Goal: Transaction & Acquisition: Purchase product/service

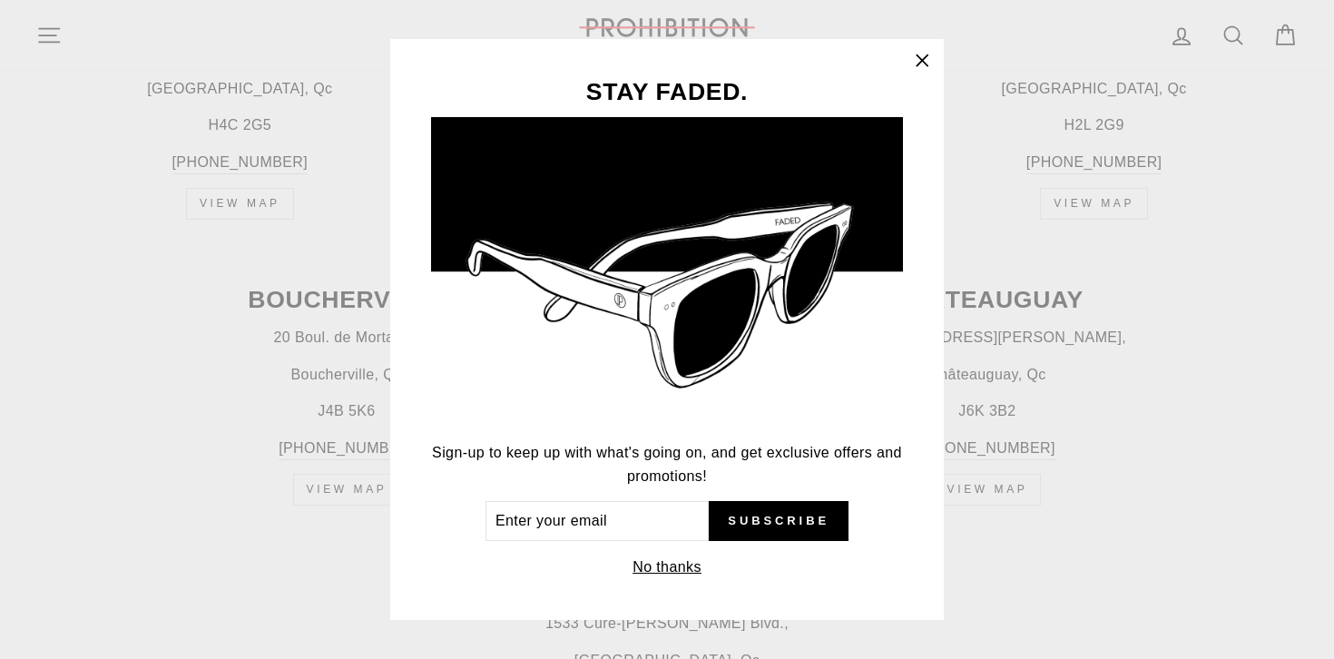
scroll to position [861, 0]
click at [917, 59] on icon "button" at bounding box center [921, 60] width 25 height 25
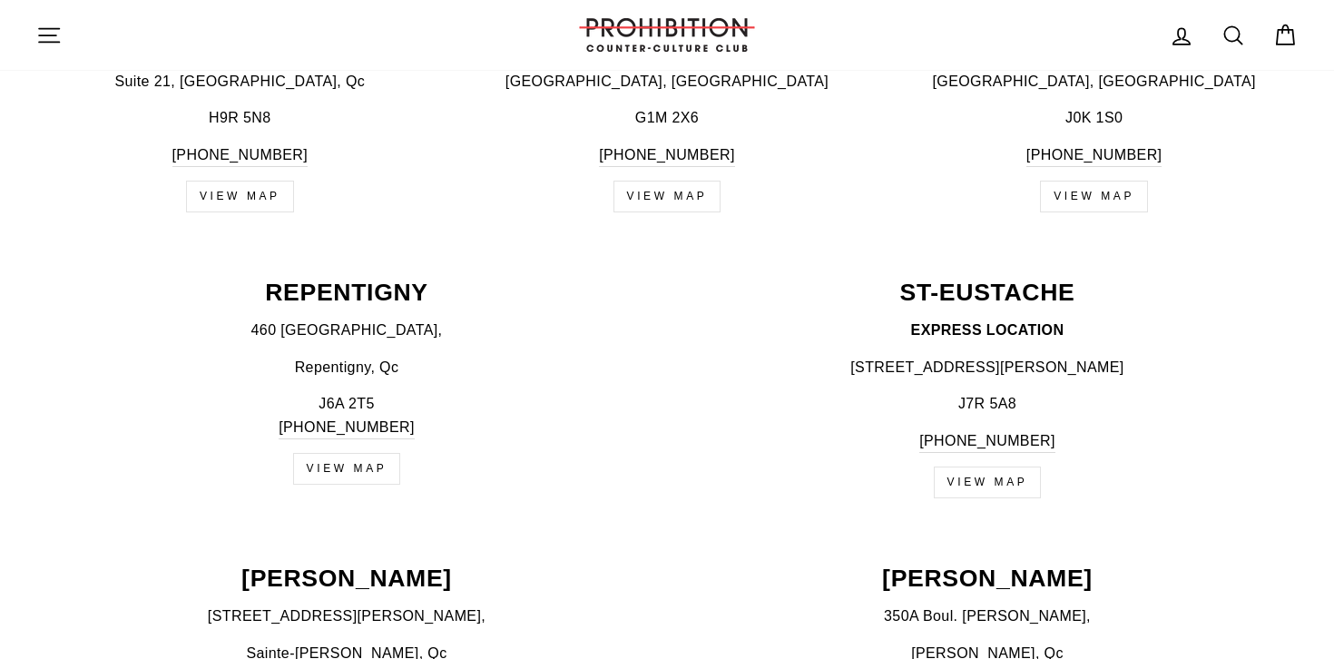
scroll to position [2001, 0]
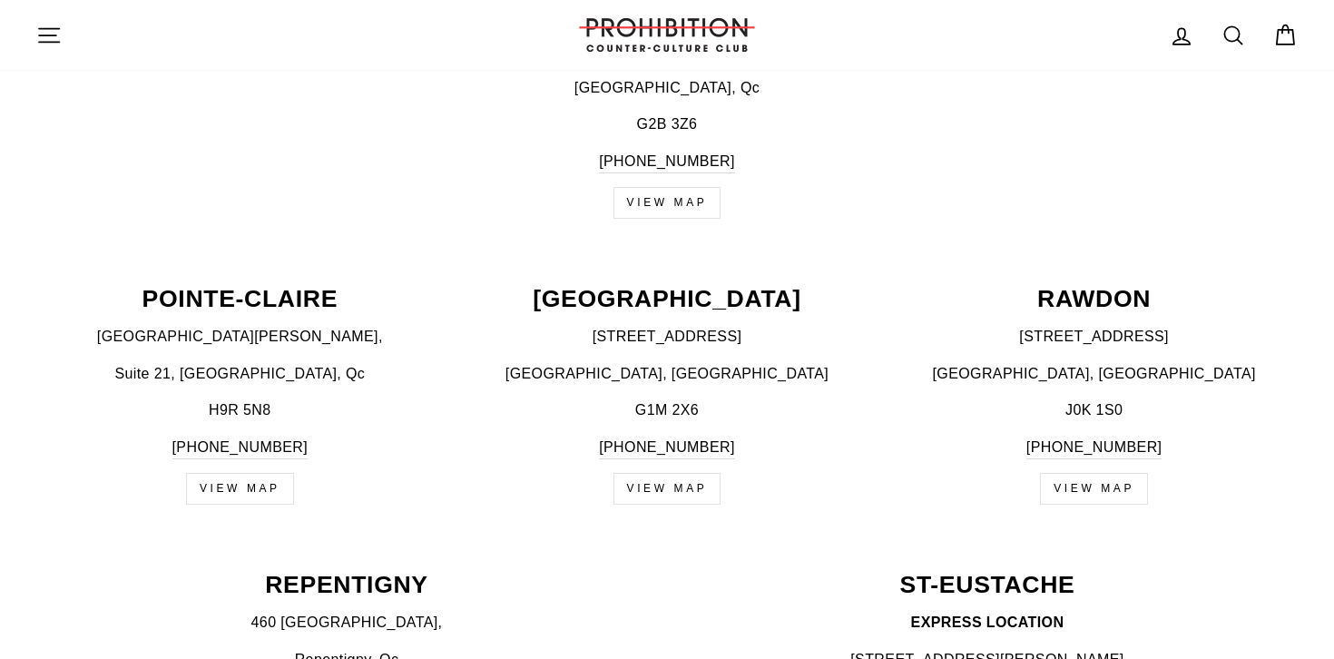
click at [42, 68] on header "Site navigation Log in Search Cart Search" at bounding box center [667, 35] width 1334 height 70
click at [54, 23] on icon "button" at bounding box center [48, 35] width 25 height 25
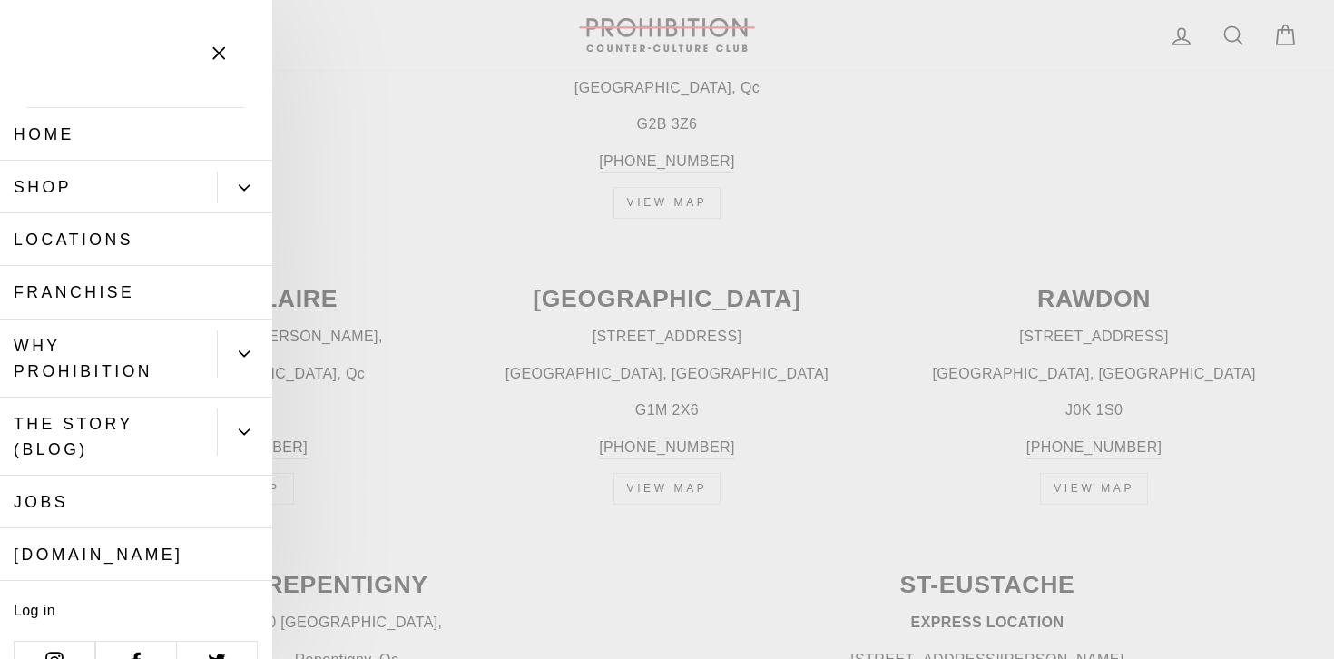
click at [76, 185] on link "Shop" at bounding box center [108, 187] width 217 height 53
